Goal: Task Accomplishment & Management: Manage account settings

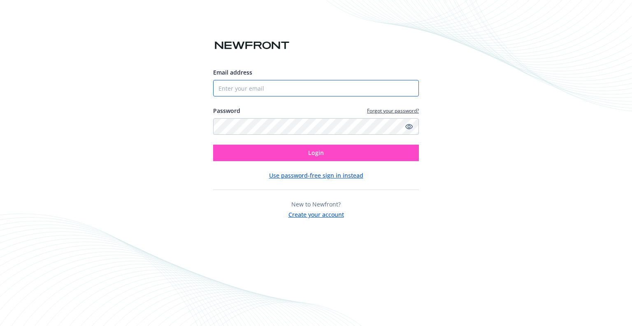
type input "[EMAIL_ADDRESS][PERSON_NAME][DOMAIN_NAME]"
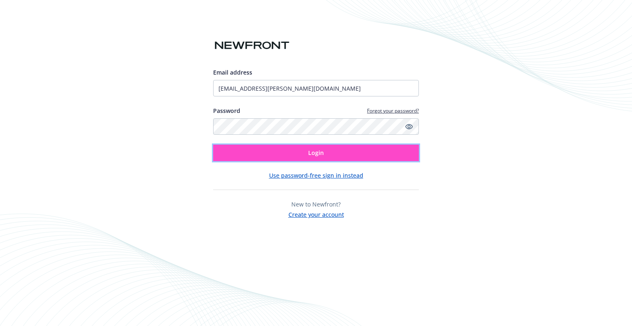
click at [289, 144] on button "Login" at bounding box center [316, 152] width 206 height 16
